Goal: Information Seeking & Learning: Learn about a topic

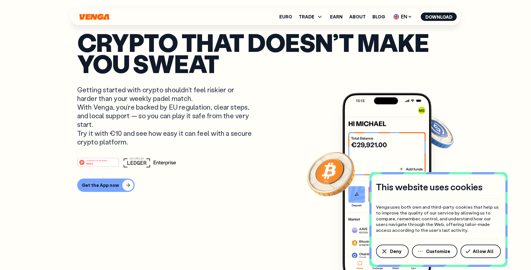
click at [328, 19] on ul "Euro TRADE Buy Sell Swap Exchange Earn About Blog EN English - EN Español - ES …" at bounding box center [367, 16] width 177 height 9
drag, startPoint x: 0, startPoint y: 0, endPoint x: 337, endPoint y: 15, distance: 337.1
click at [337, 15] on link "Earn" at bounding box center [336, 16] width 13 height 4
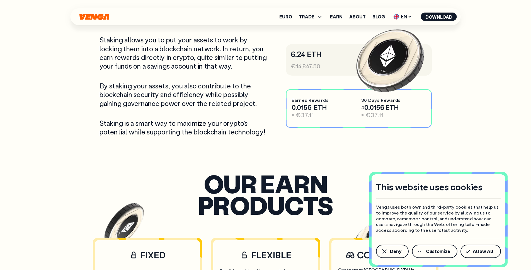
scroll to position [279, 0]
click at [359, 11] on div "Euro TRADE Buy Sell Swap Exchange Earn About Blog EN English - EN Español - ES …" at bounding box center [265, 16] width 390 height 17
drag, startPoint x: 337, startPoint y: 15, endPoint x: 358, endPoint y: 15, distance: 21.5
click at [358, 15] on link "About" at bounding box center [357, 16] width 16 height 4
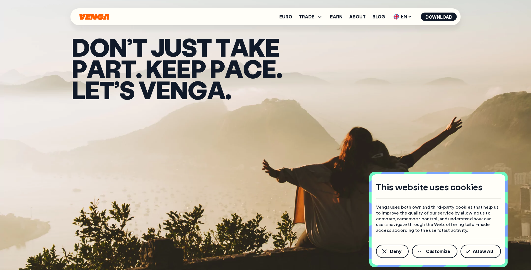
click at [314, 18] on span "TRADE" at bounding box center [307, 16] width 16 height 4
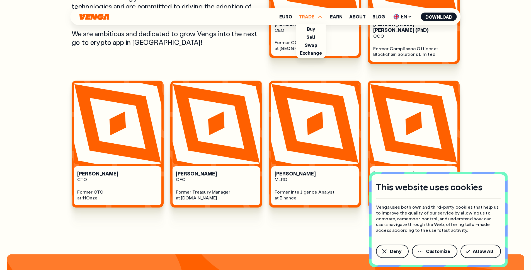
scroll to position [372, 0]
